Goal: Find specific page/section: Find specific page/section

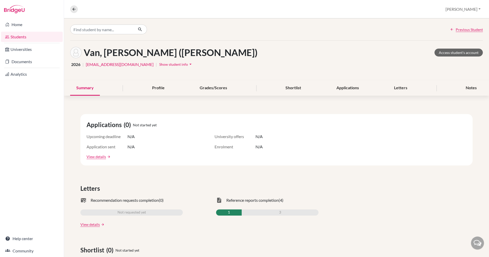
click at [22, 38] on link "Students" at bounding box center [32, 37] width 62 height 10
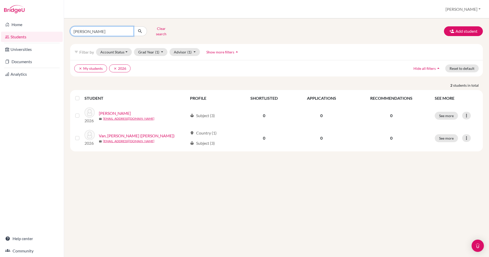
click at [102, 30] on input "[PERSON_NAME]" at bounding box center [102, 31] width 64 height 10
type input "a"
type input "[PERSON_NAME]"
click button "submit" at bounding box center [140, 31] width 14 height 10
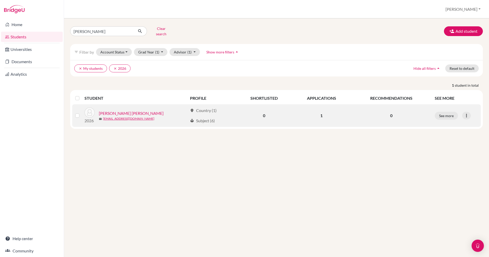
click at [111, 110] on link "[PERSON_NAME] [PERSON_NAME]" at bounding box center [131, 113] width 65 height 6
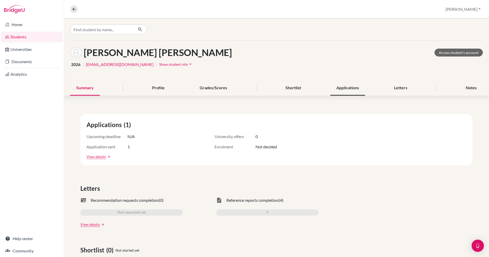
click at [348, 90] on div "Applications" at bounding box center [348, 88] width 35 height 15
